Goal: Information Seeking & Learning: Learn about a topic

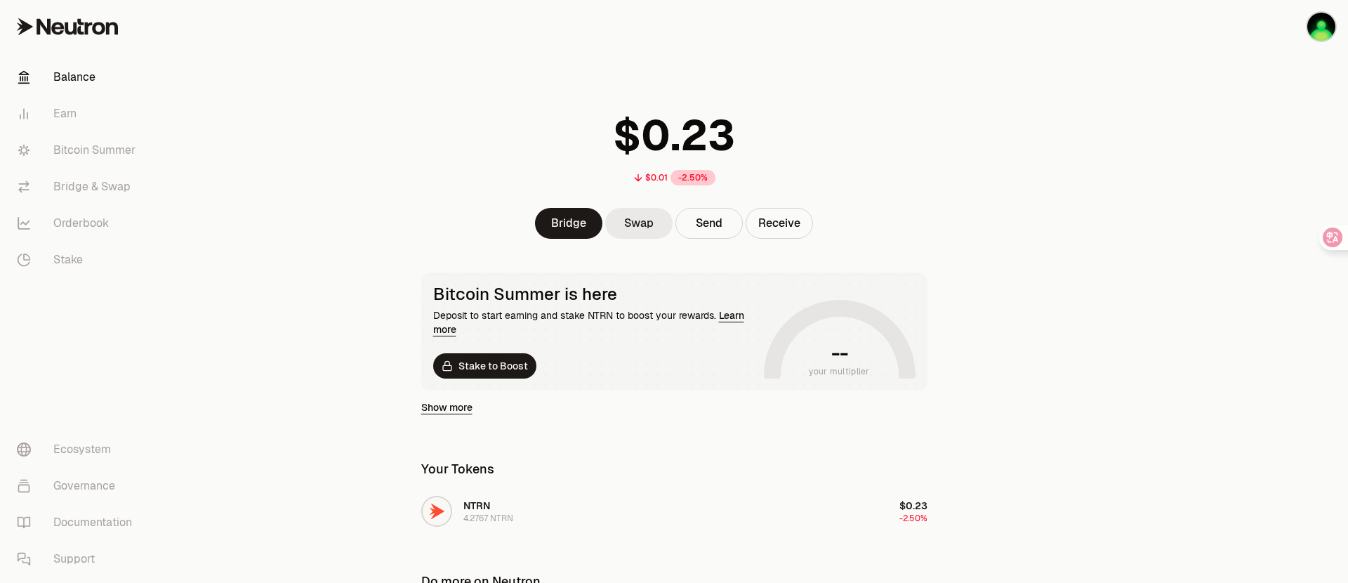
click at [632, 223] on link "Swap" at bounding box center [638, 223] width 67 height 31
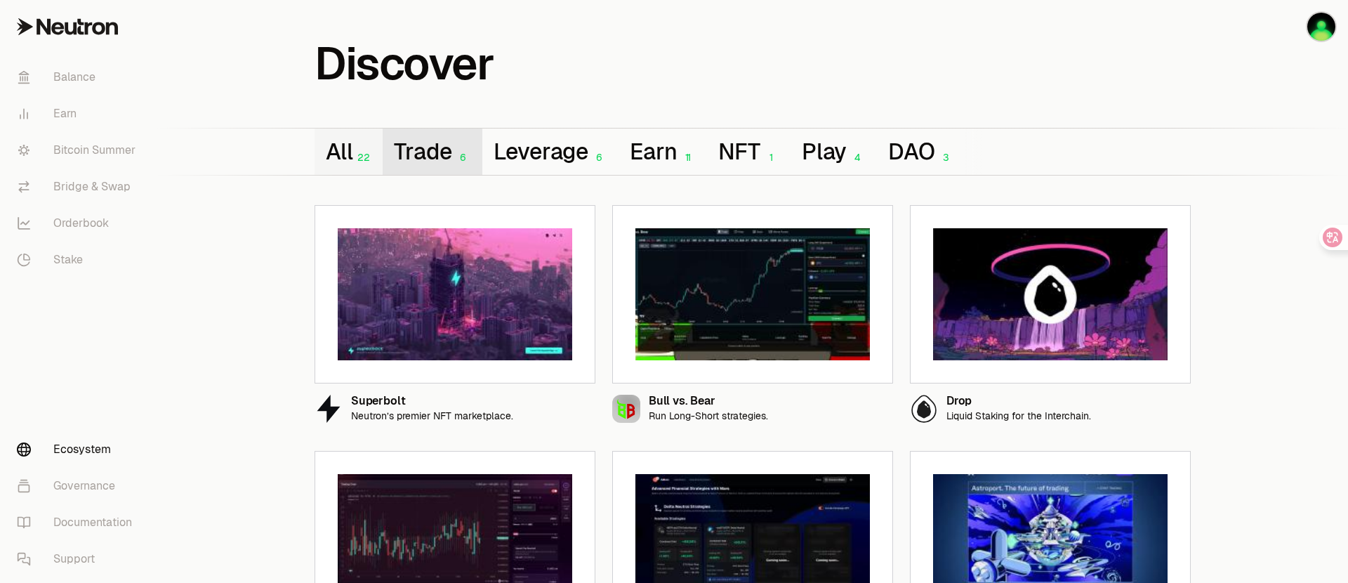
click at [425, 149] on button "Trade 6" at bounding box center [432, 151] width 99 height 46
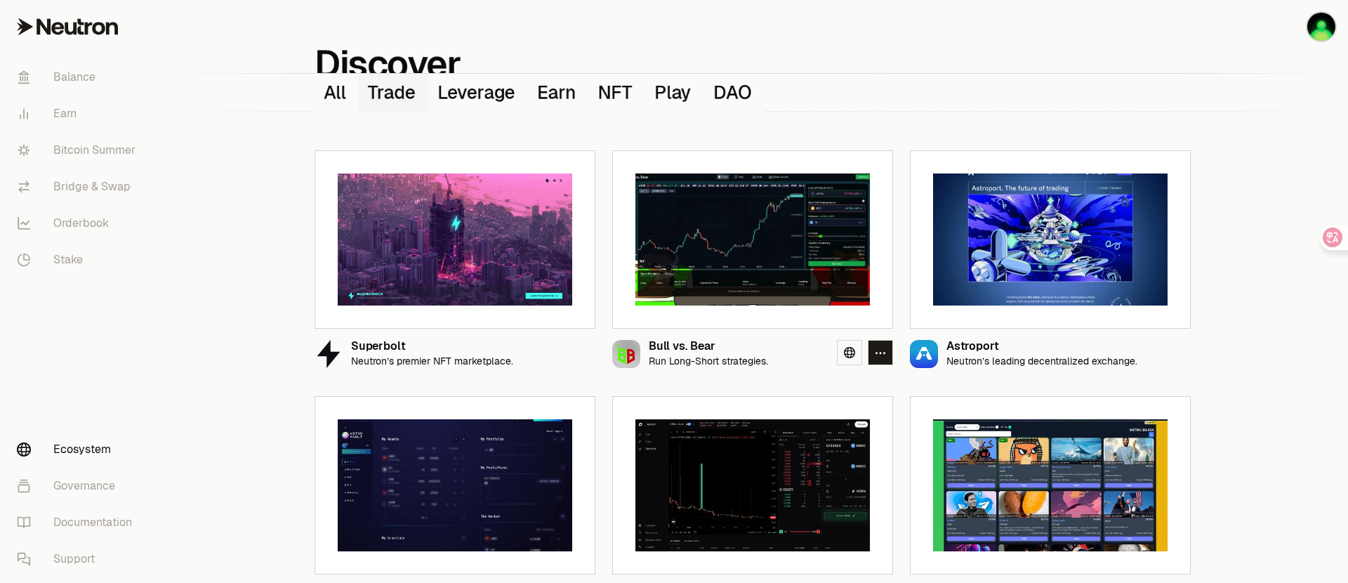
scroll to position [97, 0]
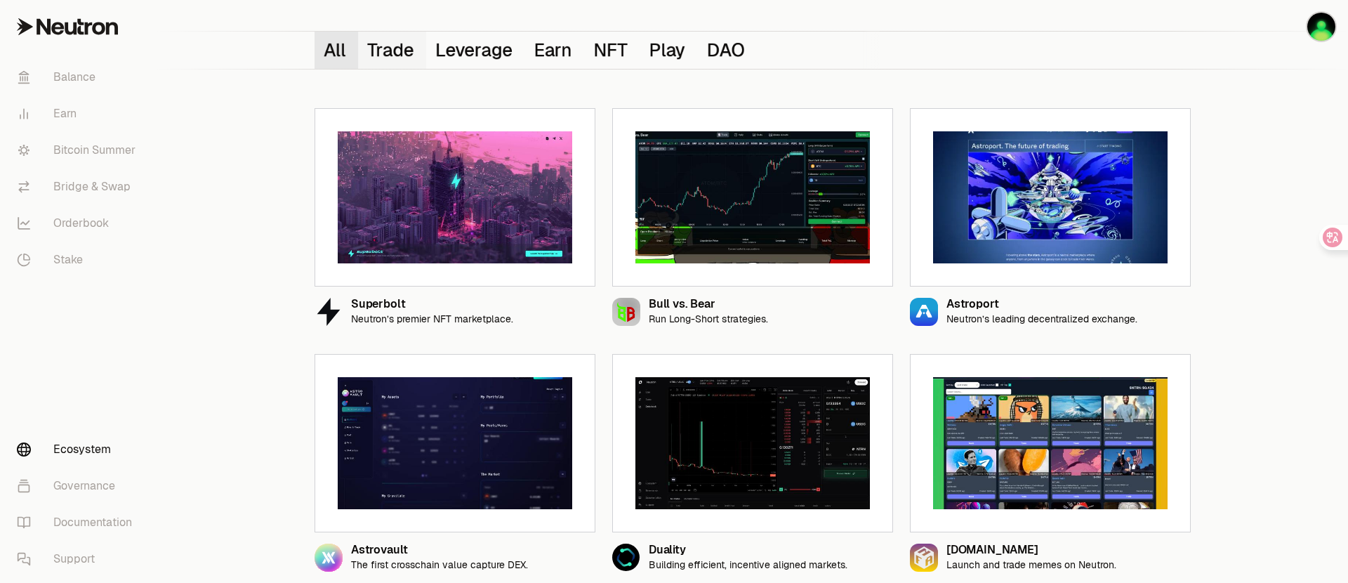
click at [343, 51] on button "All 22" at bounding box center [336, 50] width 44 height 37
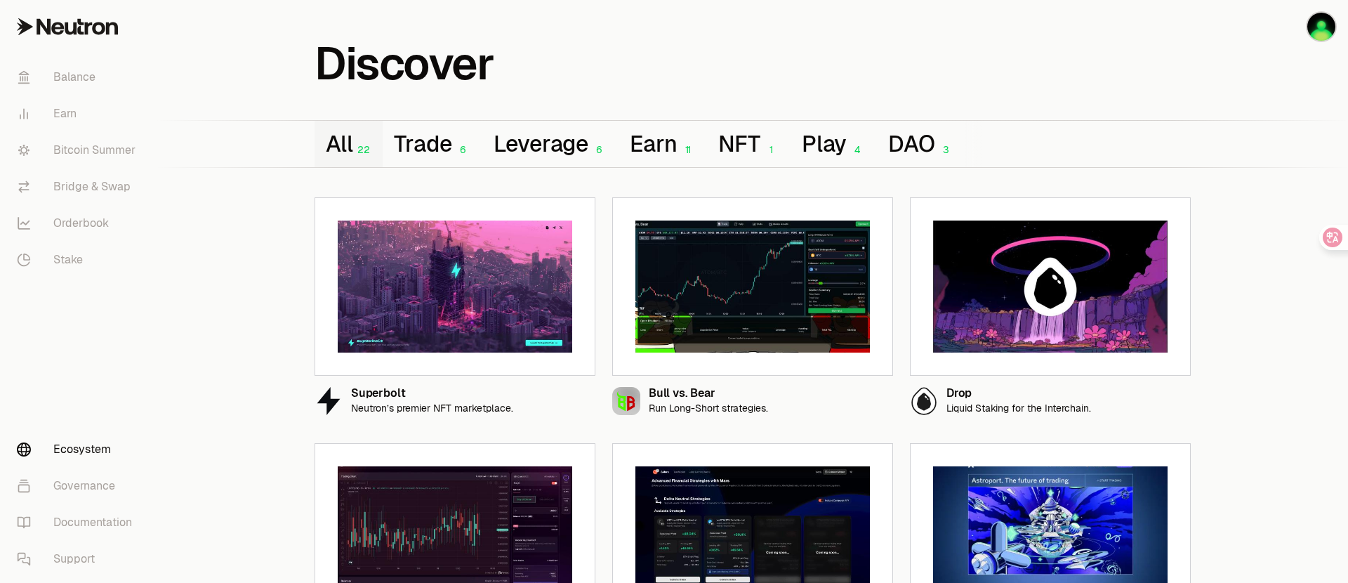
scroll to position [0, 0]
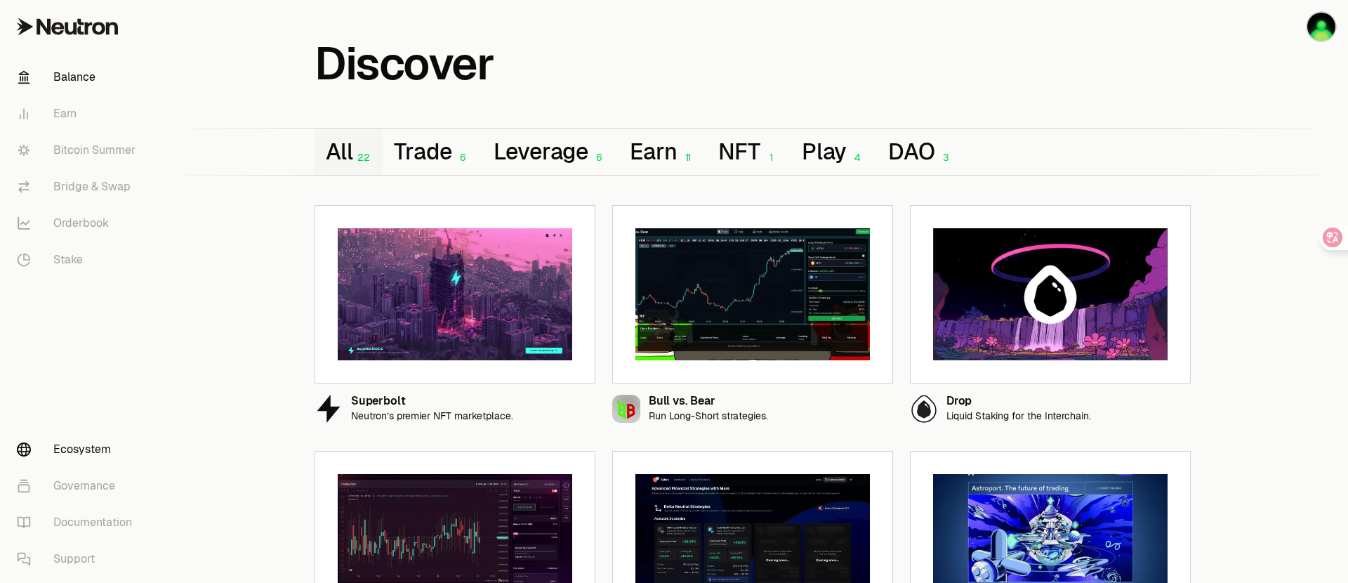
click at [98, 81] on link "Balance" at bounding box center [79, 77] width 146 height 36
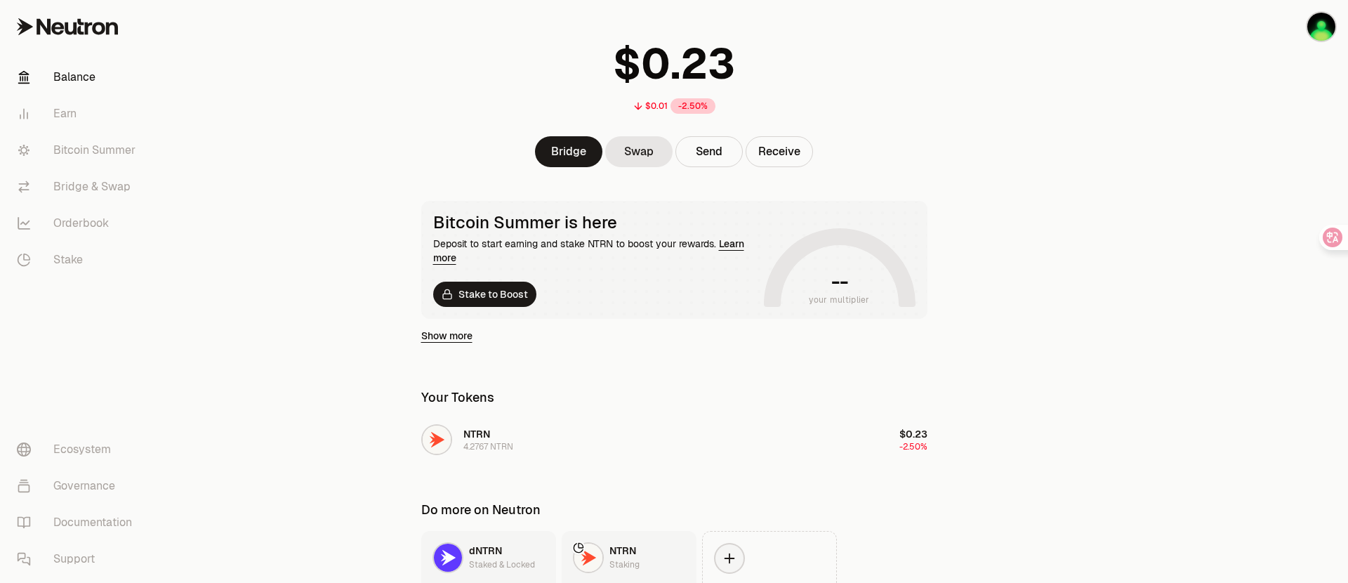
scroll to position [188, 0]
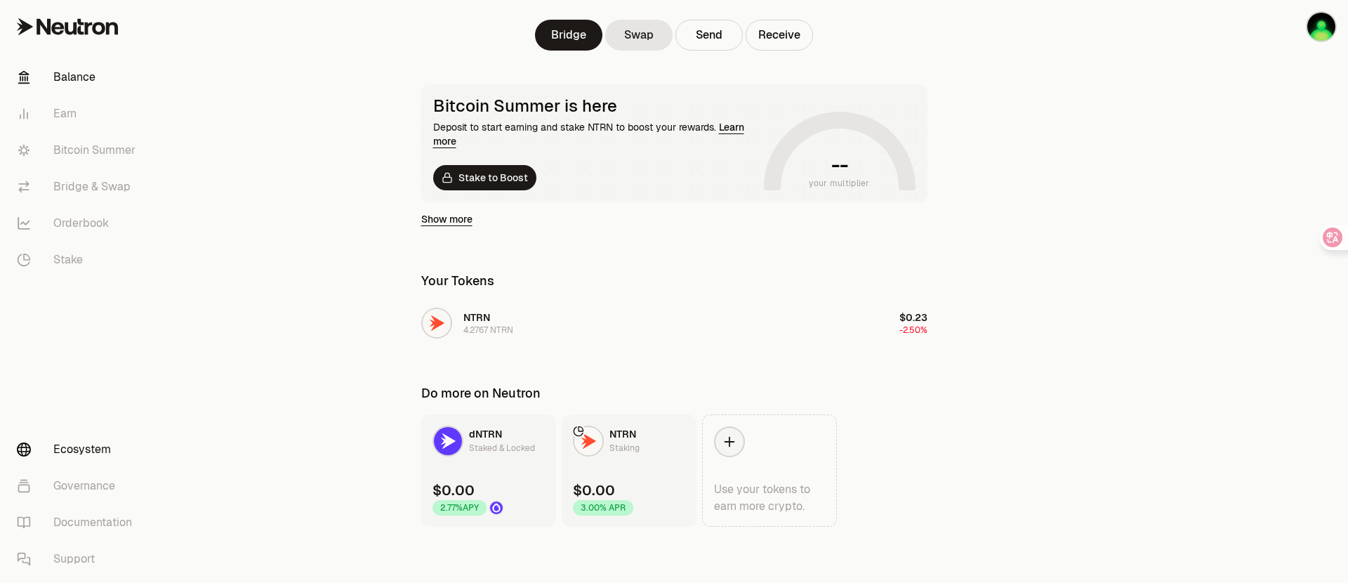
click at [106, 451] on link "Ecosystem" at bounding box center [79, 449] width 146 height 36
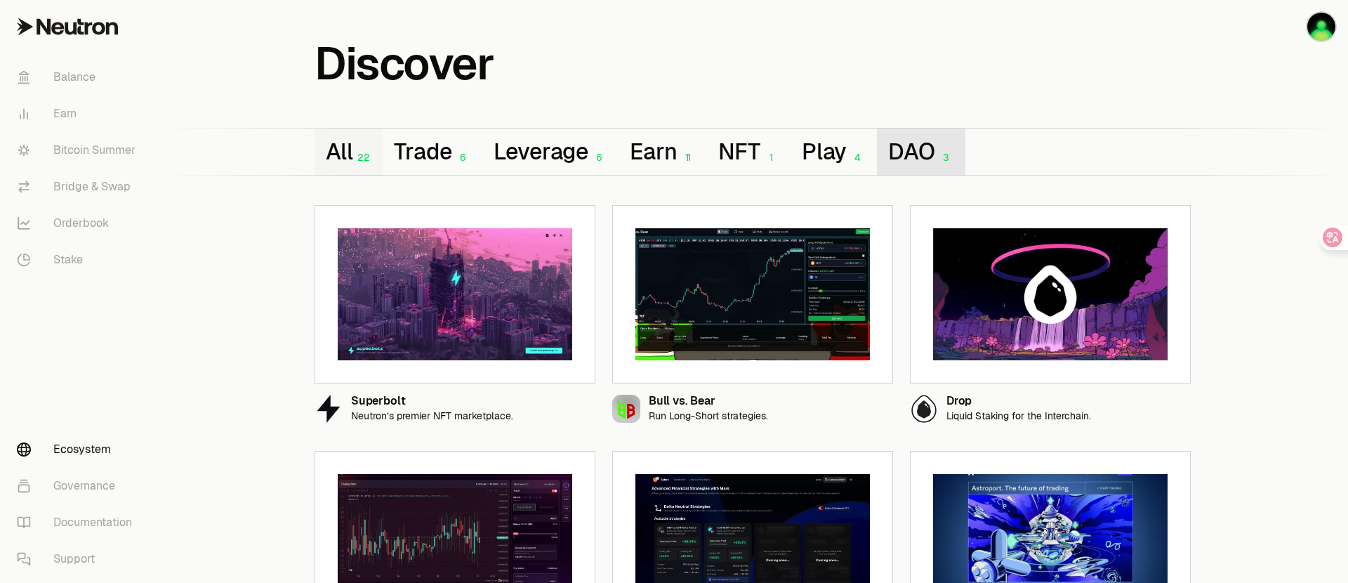
click at [936, 155] on button "DAO 3" at bounding box center [921, 151] width 88 height 46
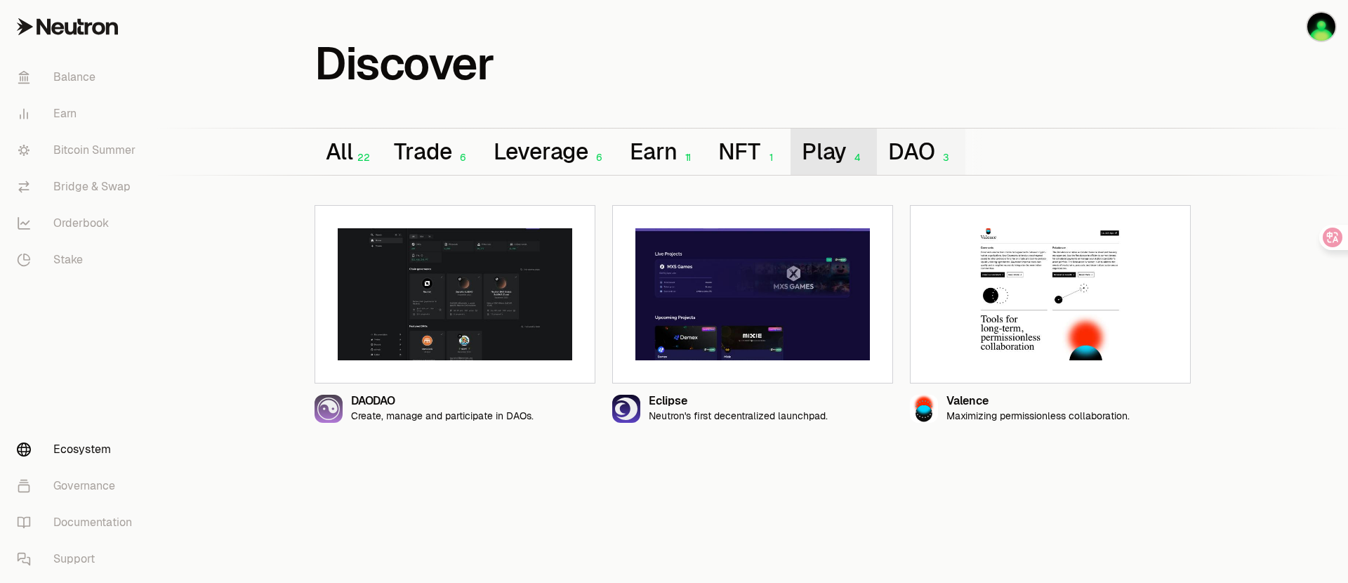
click at [832, 147] on button "Play 4" at bounding box center [833, 151] width 86 height 46
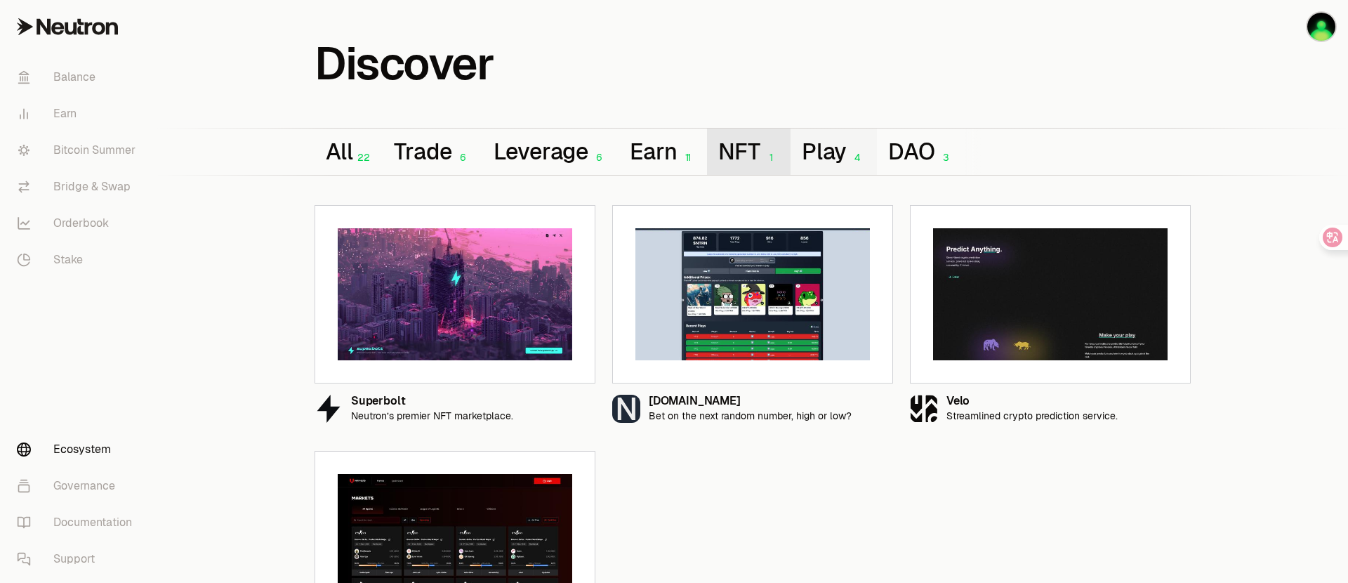
click at [758, 147] on button "NFT 1" at bounding box center [748, 151] width 83 height 46
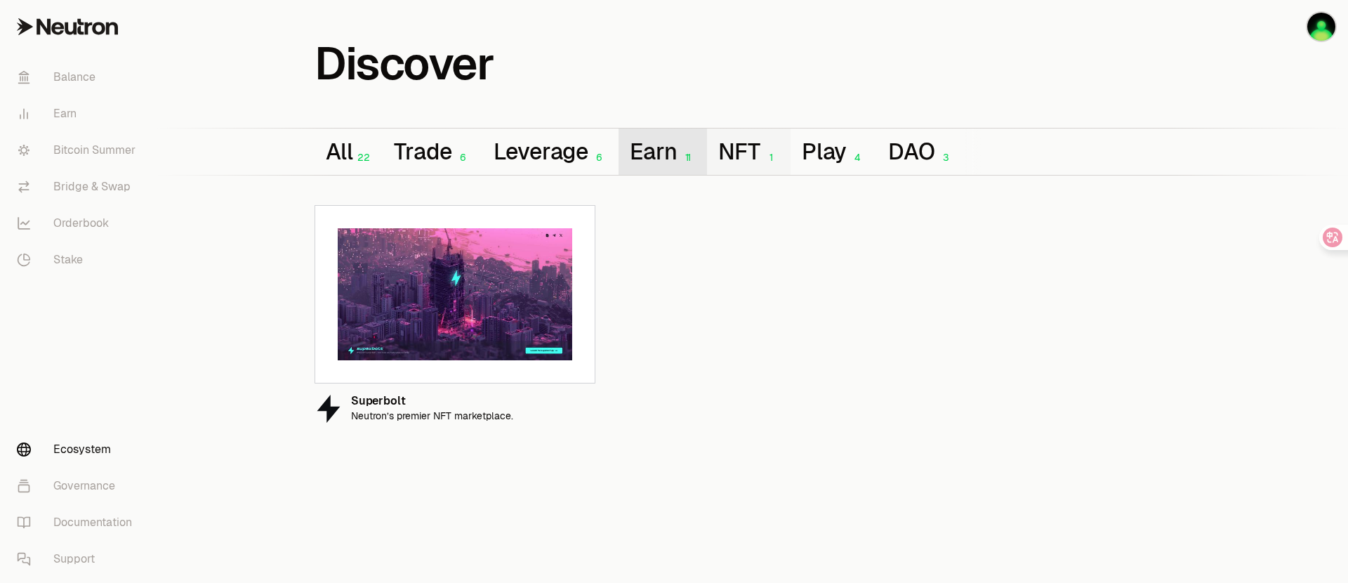
click at [668, 158] on button "Earn 11" at bounding box center [662, 151] width 88 height 46
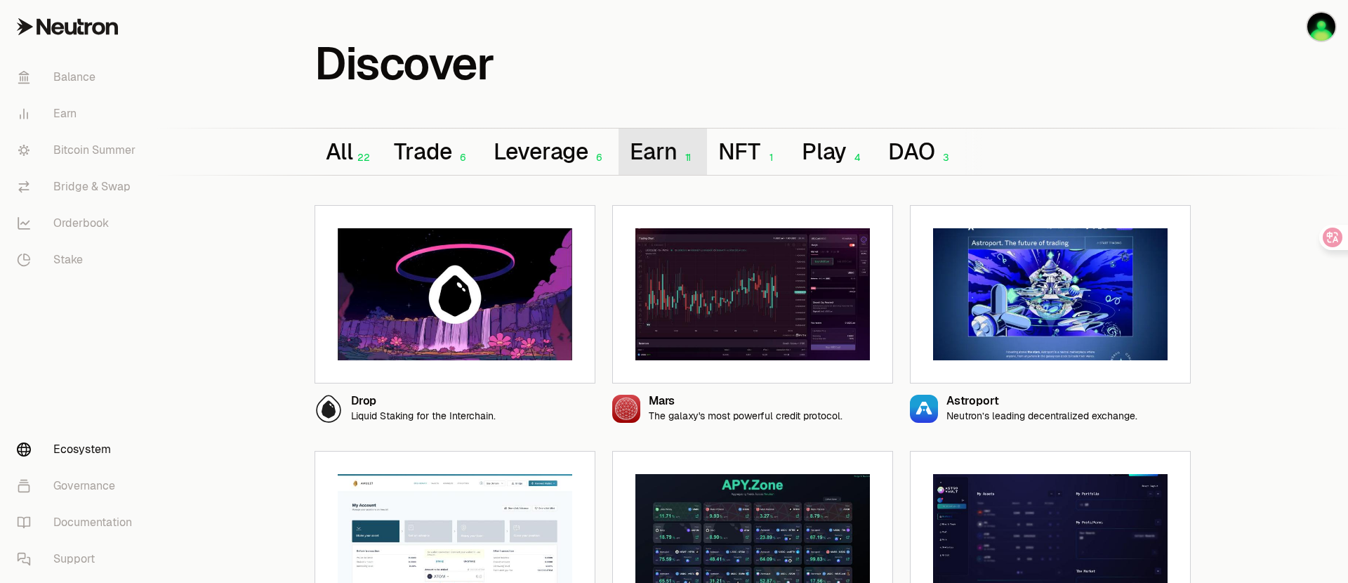
click at [639, 157] on button "Earn 11" at bounding box center [662, 151] width 88 height 46
click at [569, 149] on button "Leverage 6" at bounding box center [550, 151] width 137 height 46
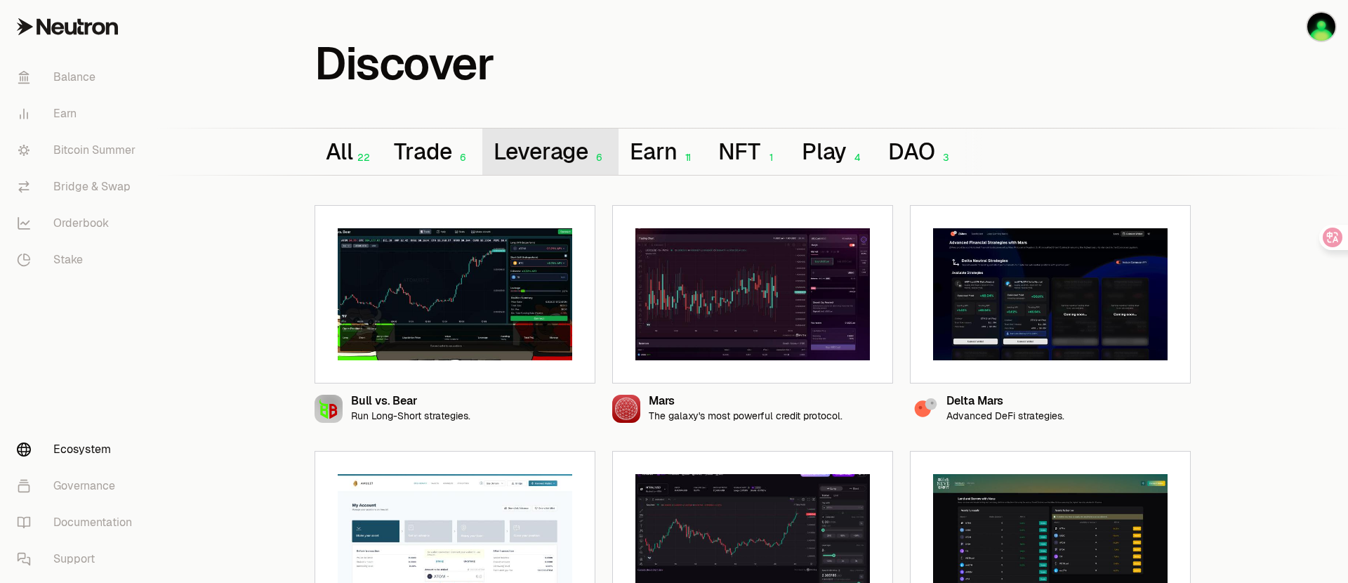
click at [545, 152] on button "Leverage 6" at bounding box center [550, 151] width 137 height 46
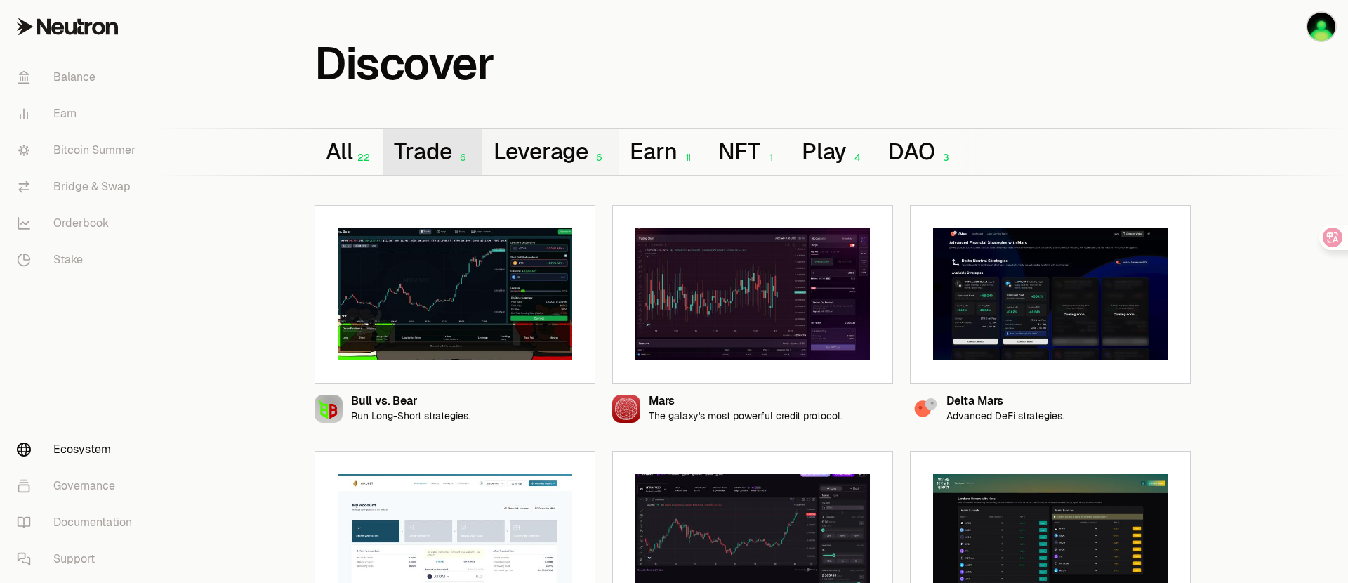
click at [432, 152] on button "Trade 6" at bounding box center [432, 151] width 99 height 46
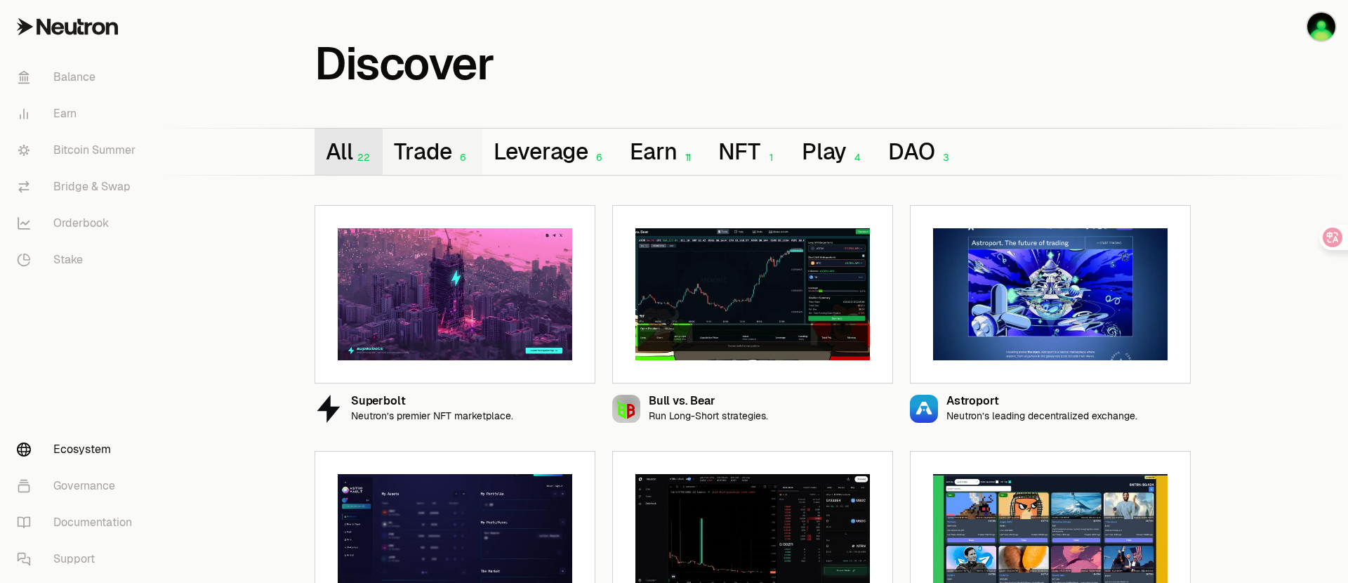
click at [357, 150] on button "All 22" at bounding box center [348, 151] width 68 height 46
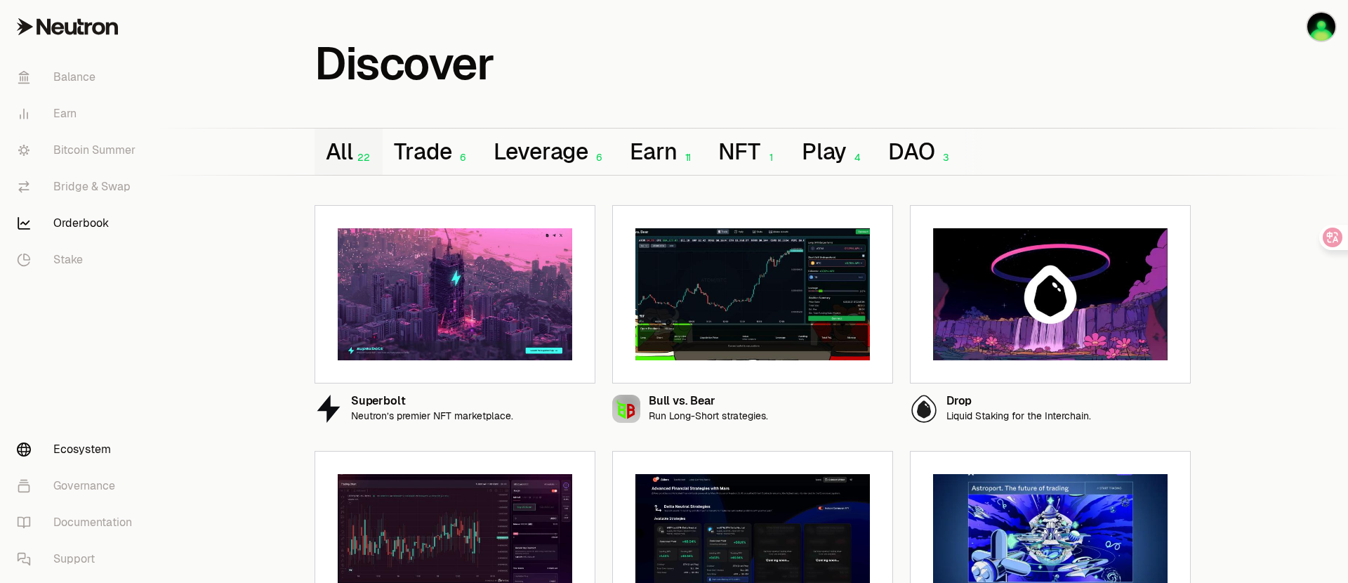
click at [79, 225] on link "Orderbook" at bounding box center [79, 223] width 146 height 36
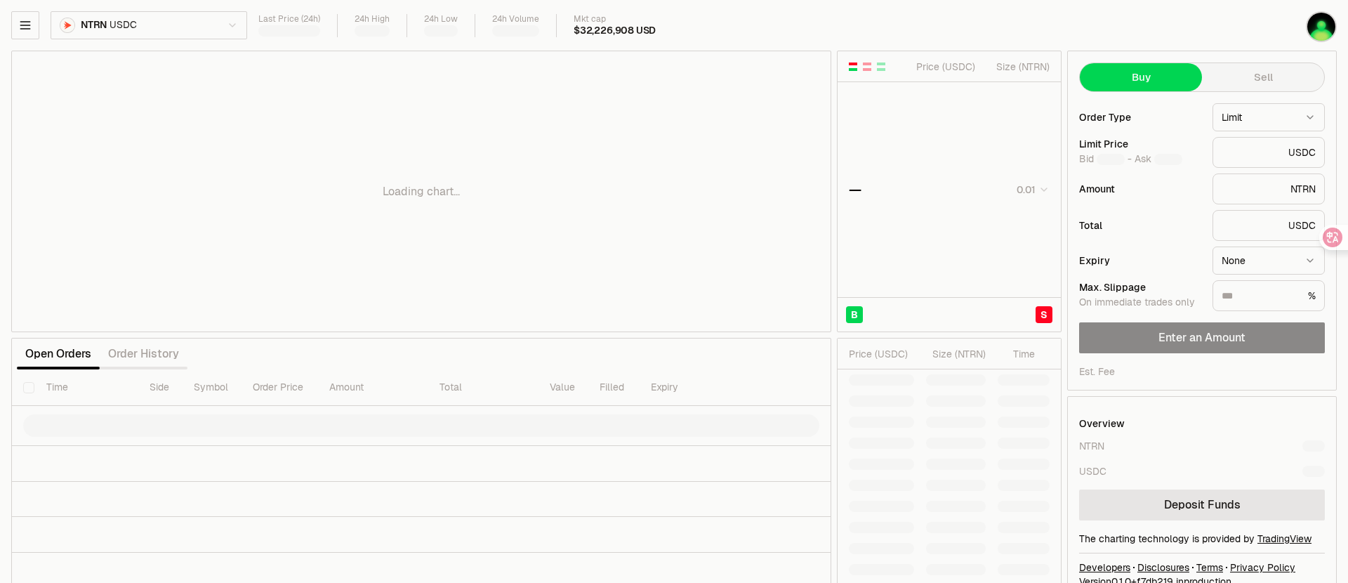
type input "********"
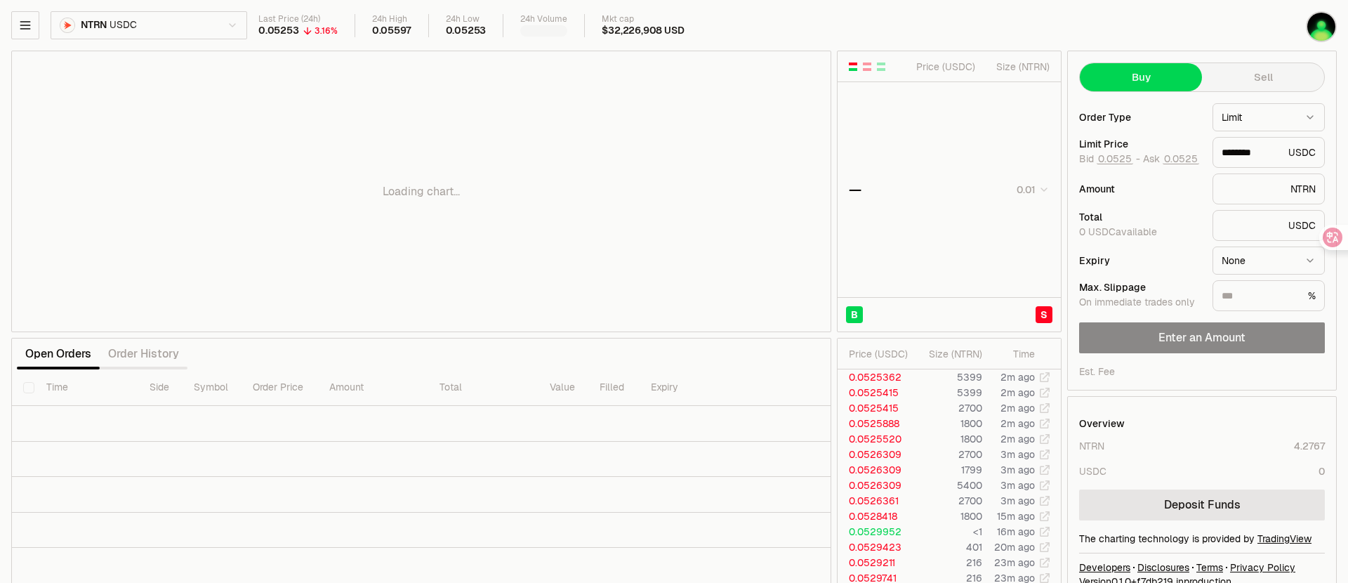
click at [145, 25] on html "Balance Earn Bitcoin Summer Bridge & Swap Orderbook Stake Ecosystem Governance …" at bounding box center [674, 305] width 1348 height 611
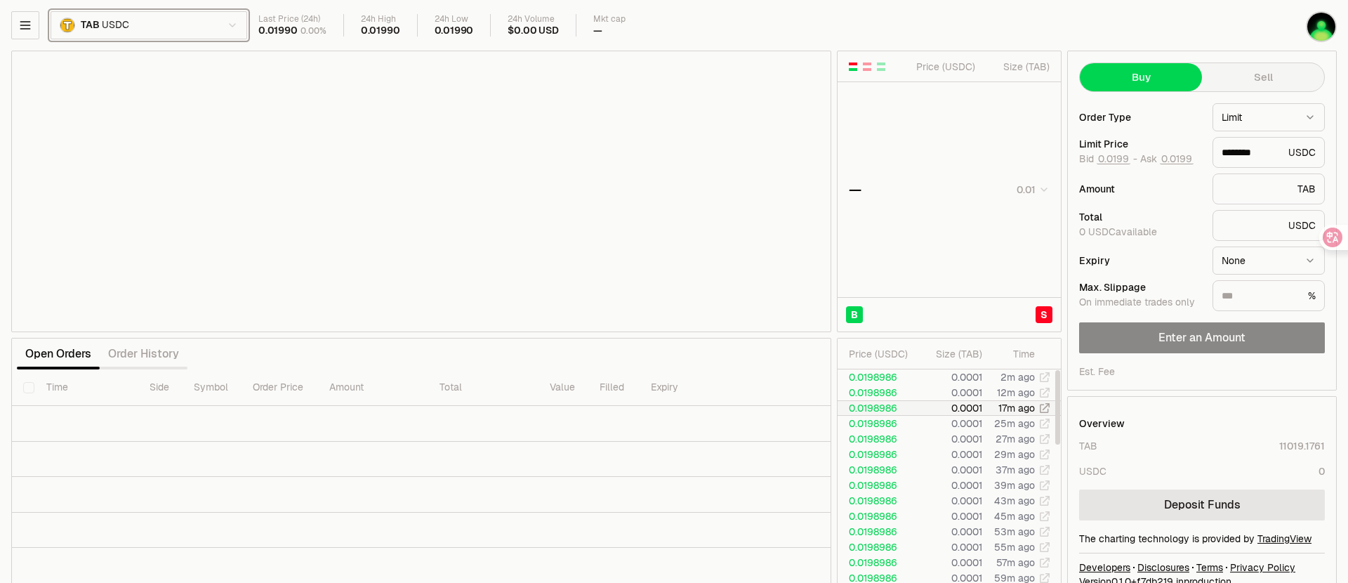
type input "********"
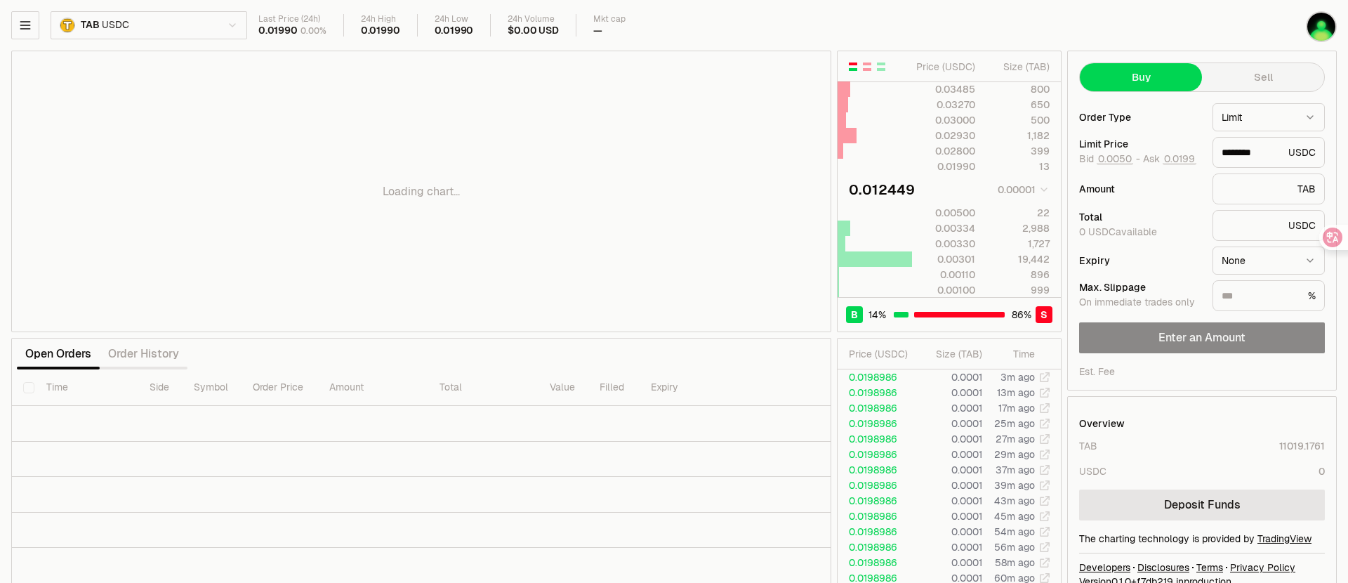
click at [95, 317] on div "Loading chart..." at bounding box center [421, 191] width 818 height 280
click at [121, 319] on div "Loading chart..." at bounding box center [421, 191] width 818 height 280
click at [119, 319] on div "Loading chart..." at bounding box center [421, 191] width 818 height 280
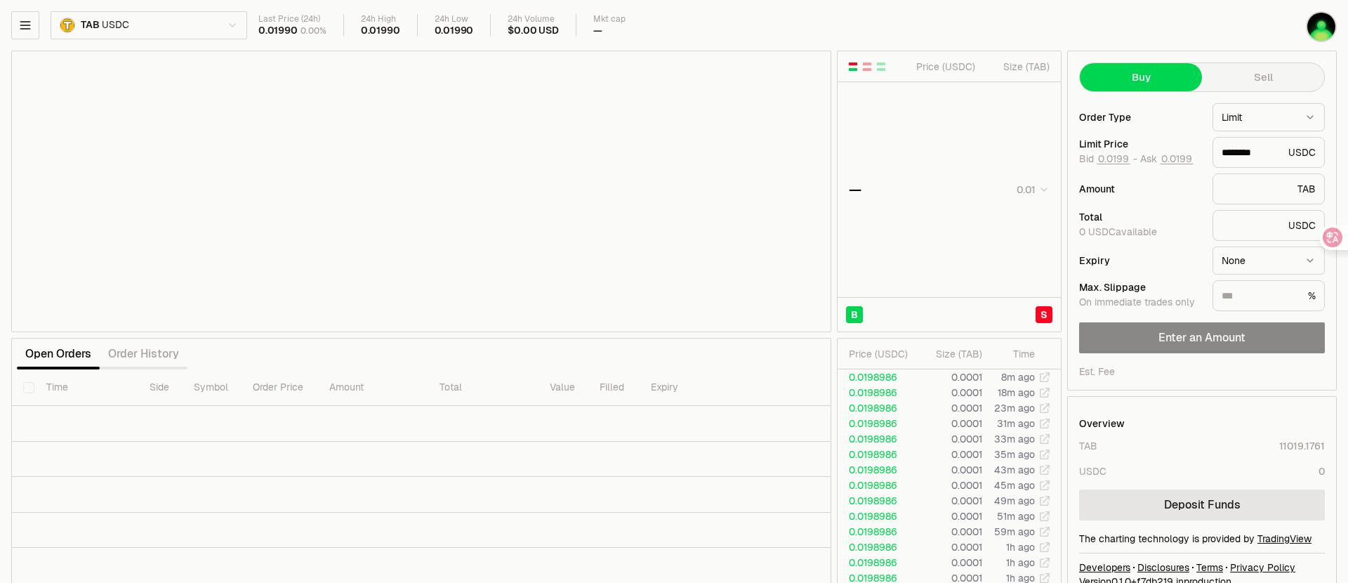
type input "********"
